Goal: Task Accomplishment & Management: Manage account settings

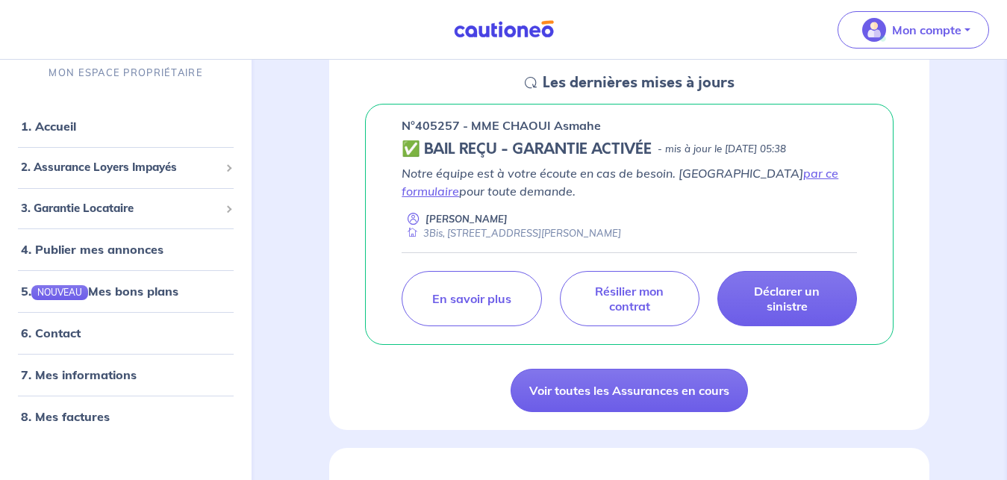
scroll to position [304, 0]
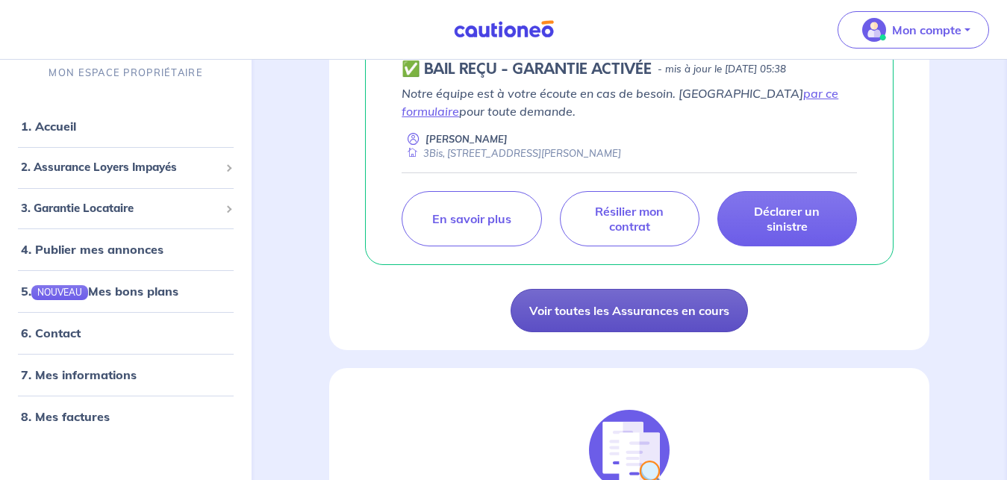
click at [633, 313] on link "Voir toutes les Assurances en cours" at bounding box center [628, 310] width 237 height 43
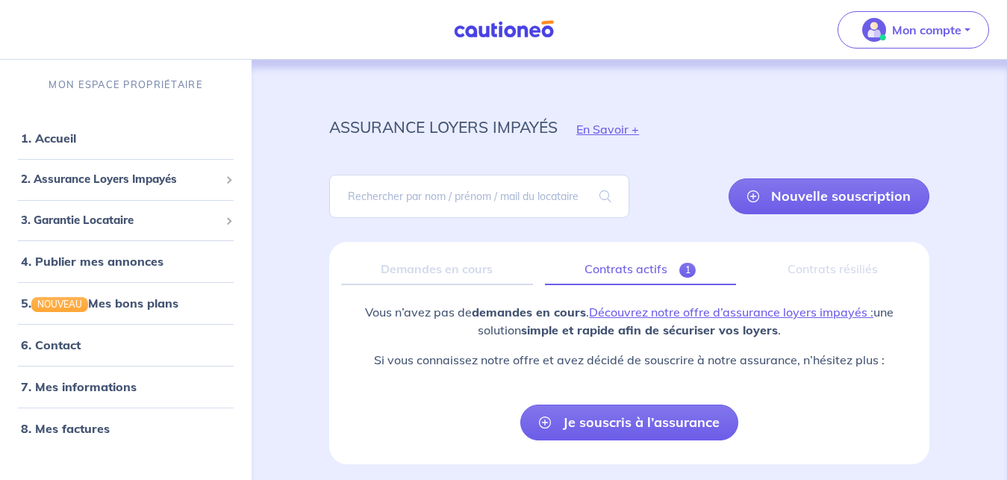
click at [639, 272] on link "Contrats actifs 1" at bounding box center [640, 269] width 191 height 31
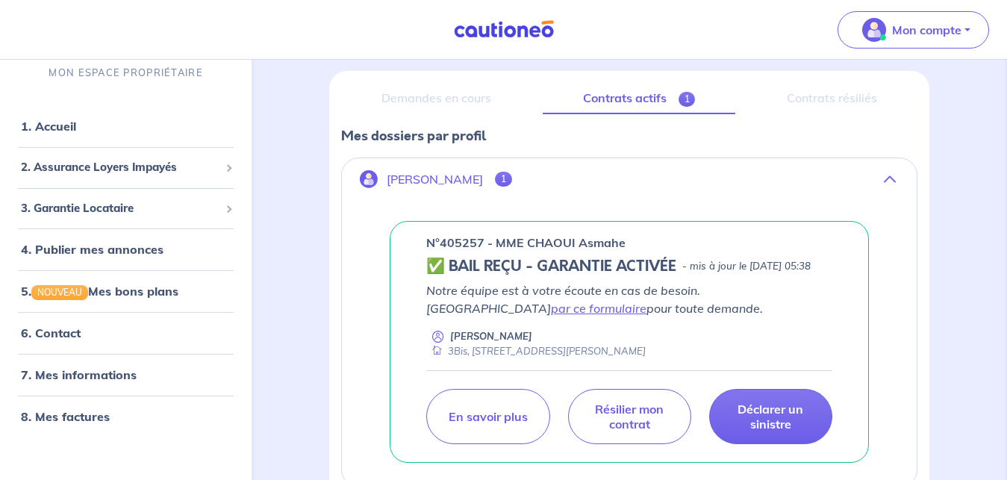
scroll to position [216, 0]
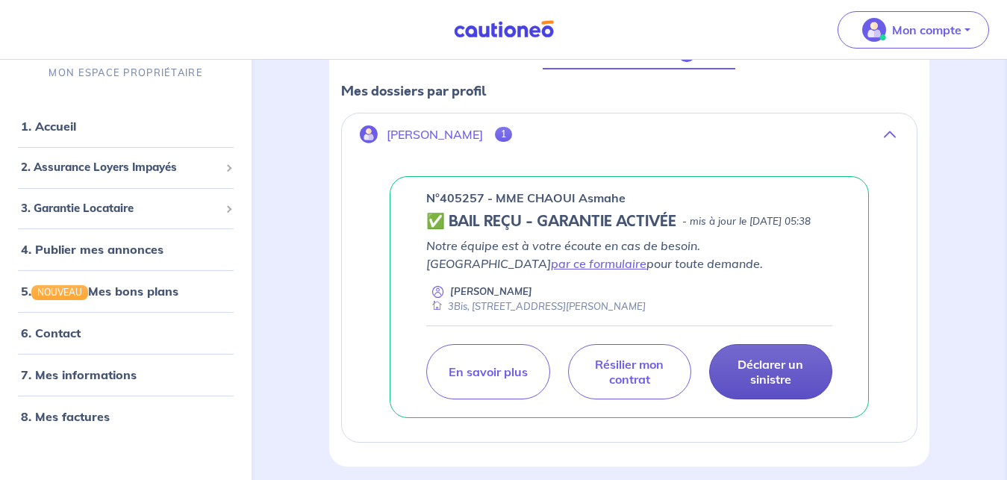
click at [765, 382] on p "Déclarer un sinistre" at bounding box center [771, 372] width 86 height 30
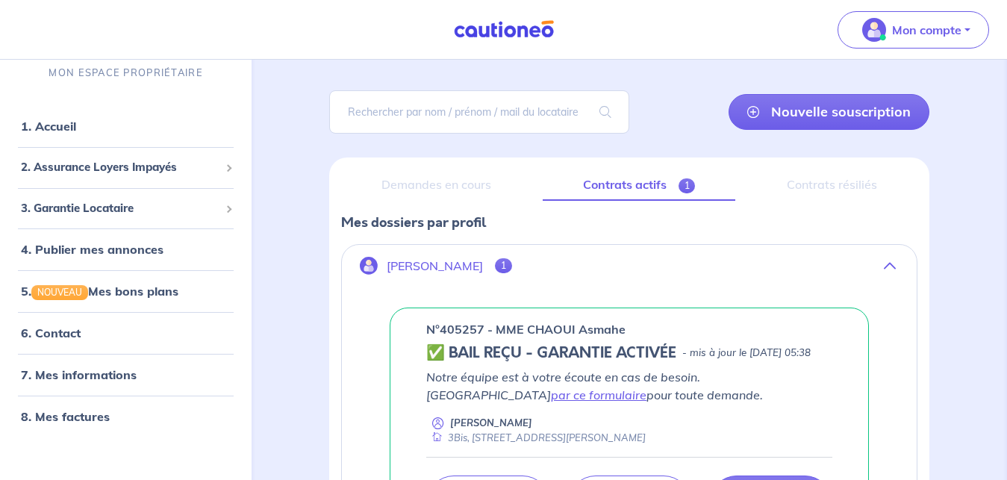
scroll to position [76, 0]
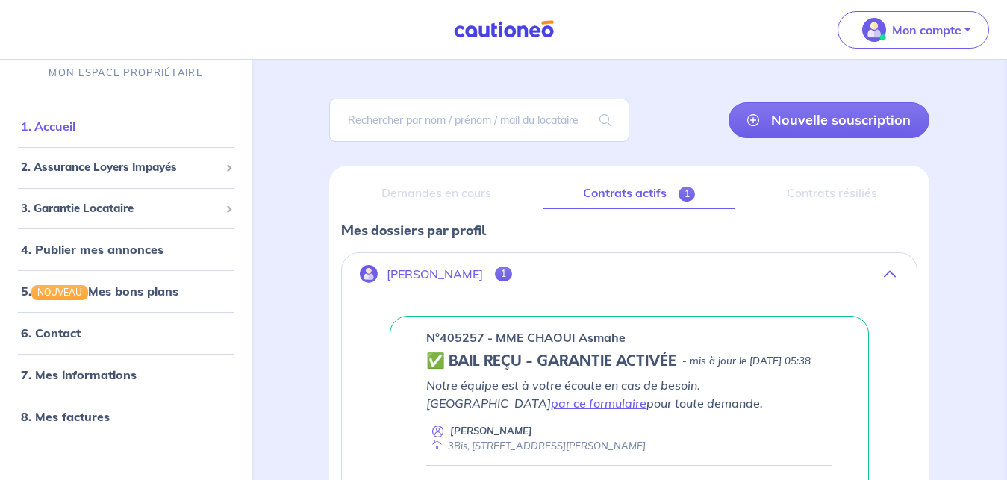
click at [75, 131] on link "1. Accueil" at bounding box center [48, 126] width 54 height 15
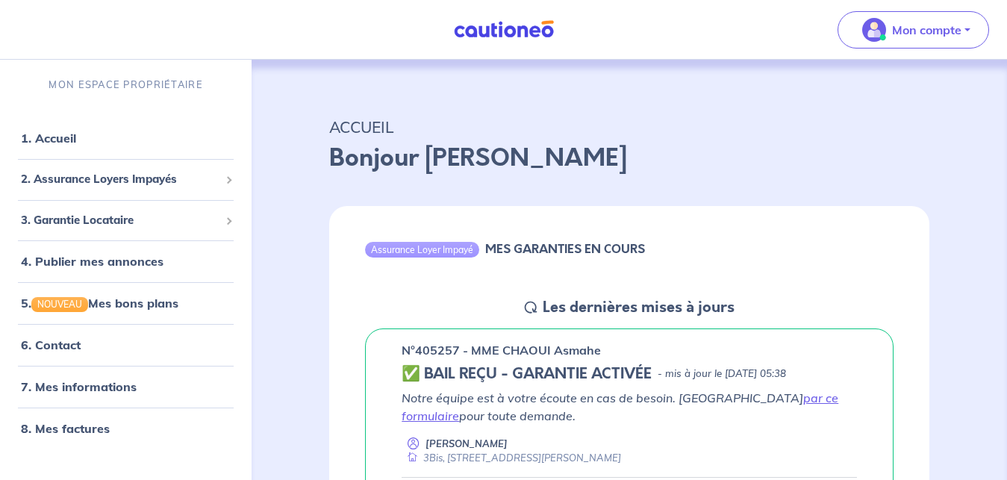
scroll to position [152, 0]
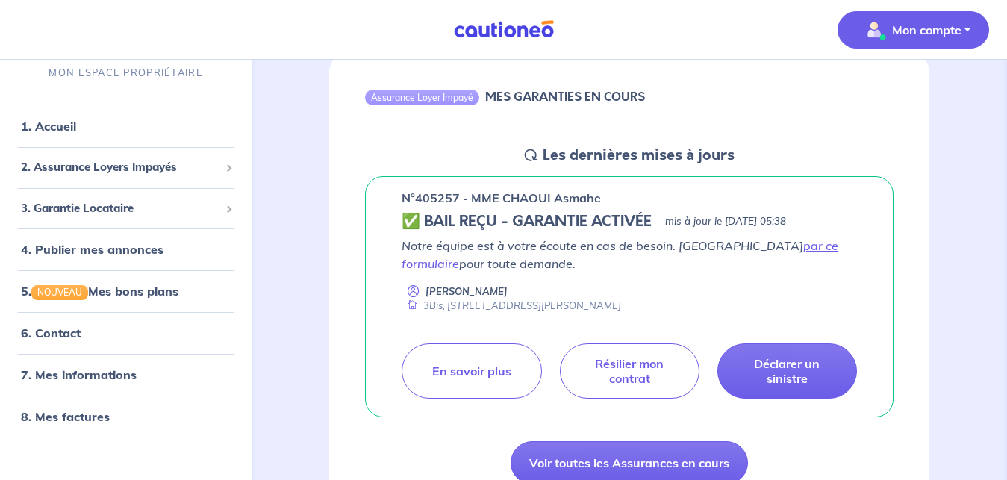
click at [939, 12] on div "Mon compte" at bounding box center [918, 29] width 175 height 61
click at [939, 18] on span "Mon compte" at bounding box center [908, 30] width 105 height 24
click at [907, 93] on link "Mes informations" at bounding box center [898, 93] width 120 height 24
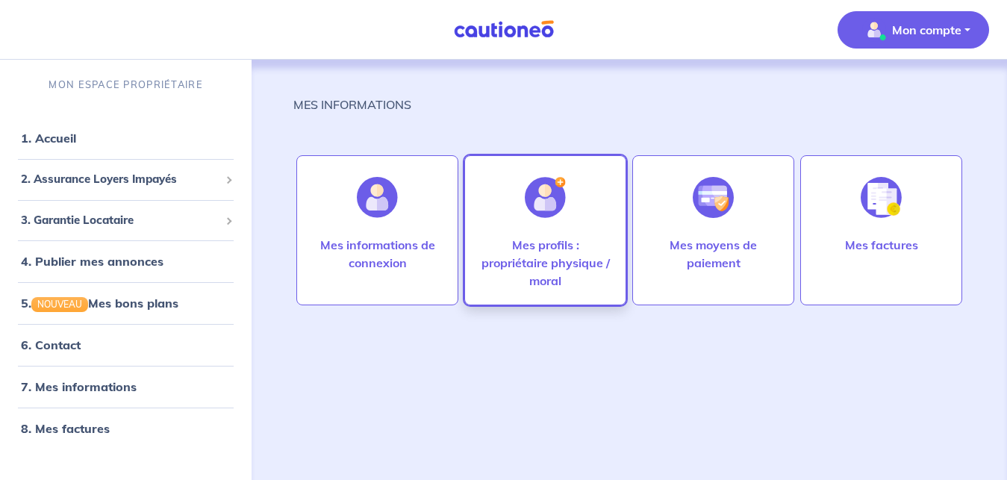
click at [568, 261] on p "Mes profils : propriétaire physique / moral" at bounding box center [545, 263] width 131 height 54
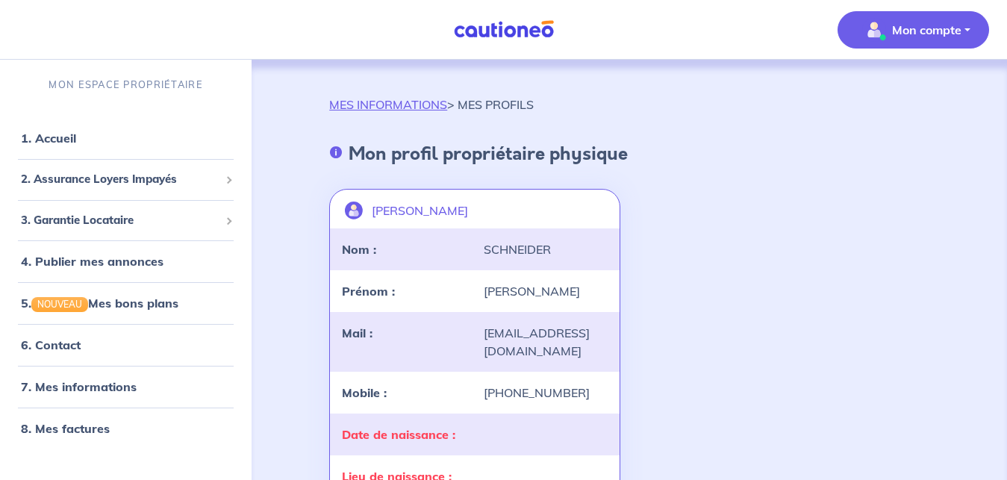
click at [942, 26] on p "Mon compte" at bounding box center [926, 30] width 69 height 18
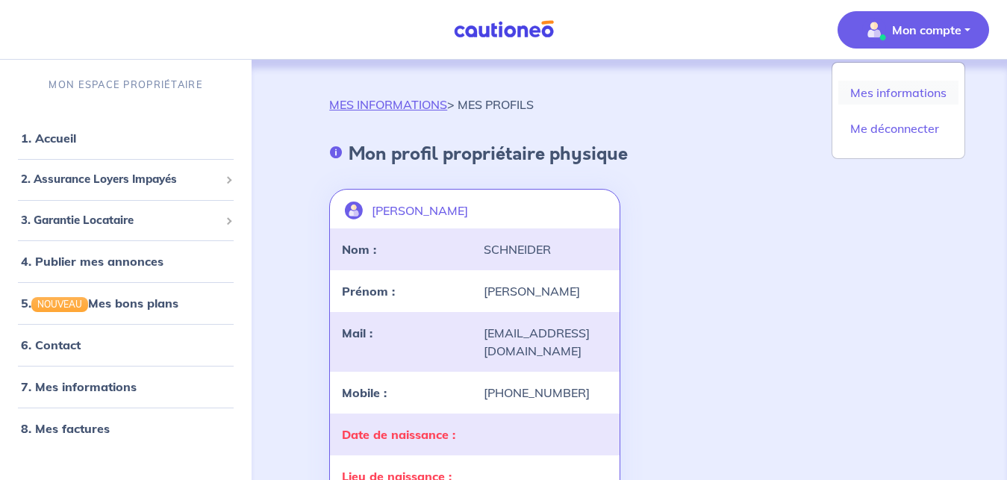
click at [910, 104] on link "Mes informations" at bounding box center [898, 93] width 120 height 24
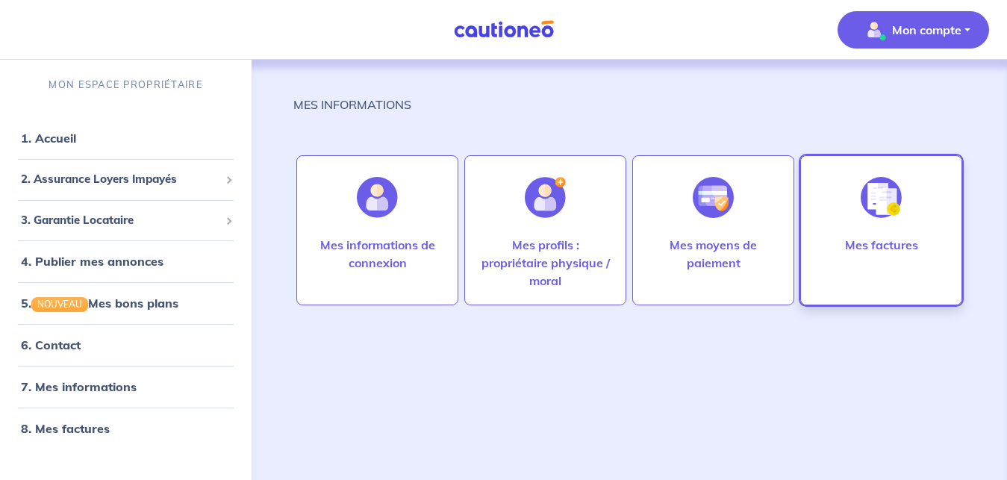
click at [887, 208] on img at bounding box center [880, 197] width 41 height 41
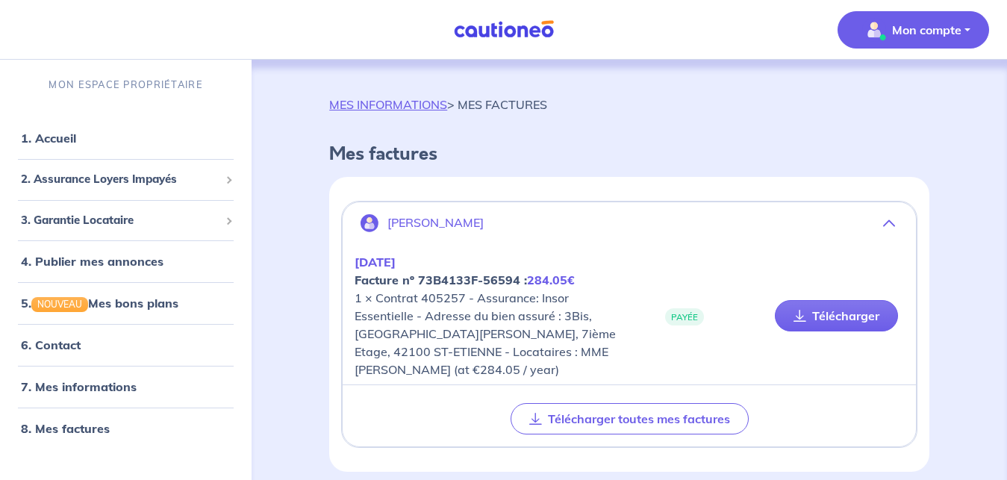
scroll to position [46, 0]
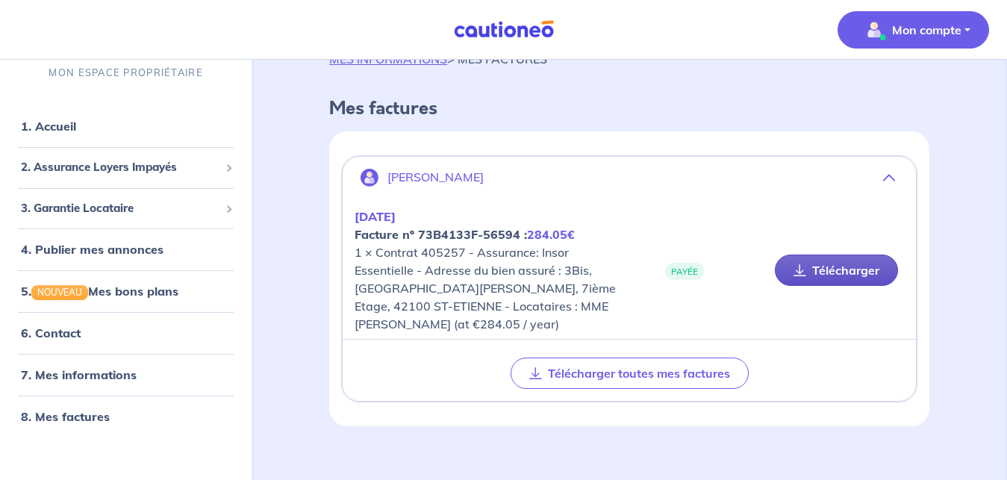
click at [838, 262] on link "Télécharger" at bounding box center [836, 269] width 123 height 31
